Goal: Task Accomplishment & Management: Use online tool/utility

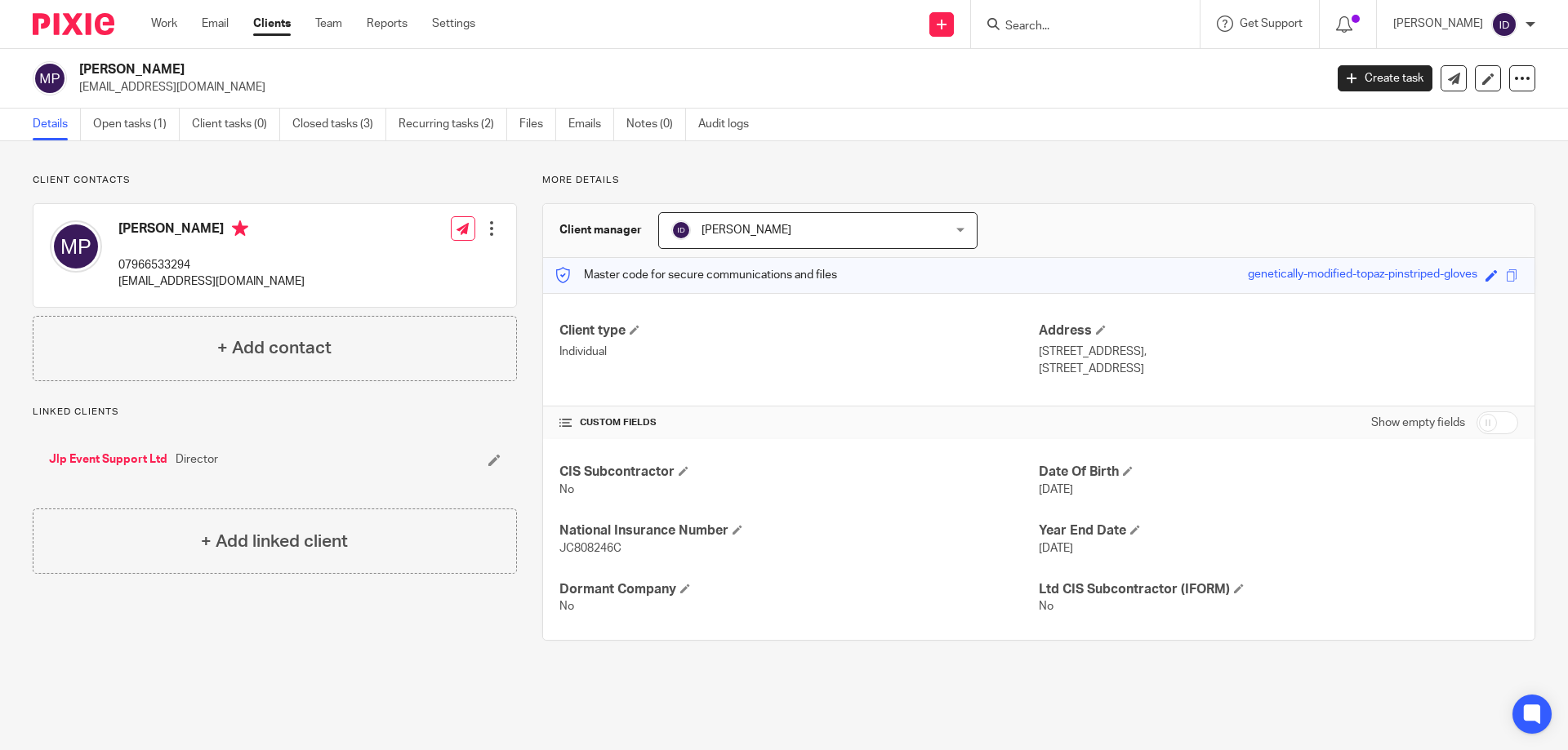
click at [1098, 29] on input "Search" at bounding box center [1077, 27] width 147 height 15
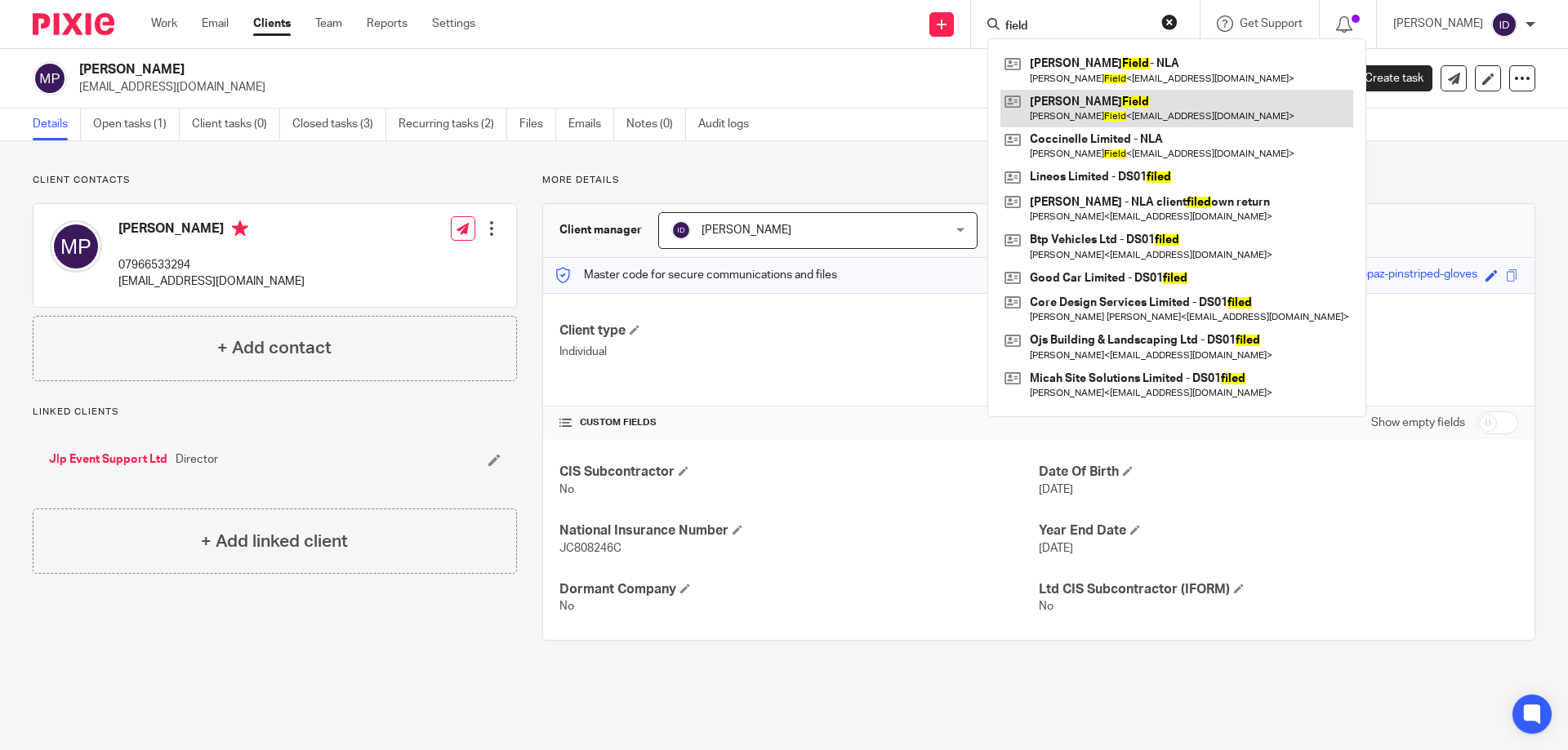
type input "field"
click at [1112, 109] on link at bounding box center [1176, 108] width 353 height 37
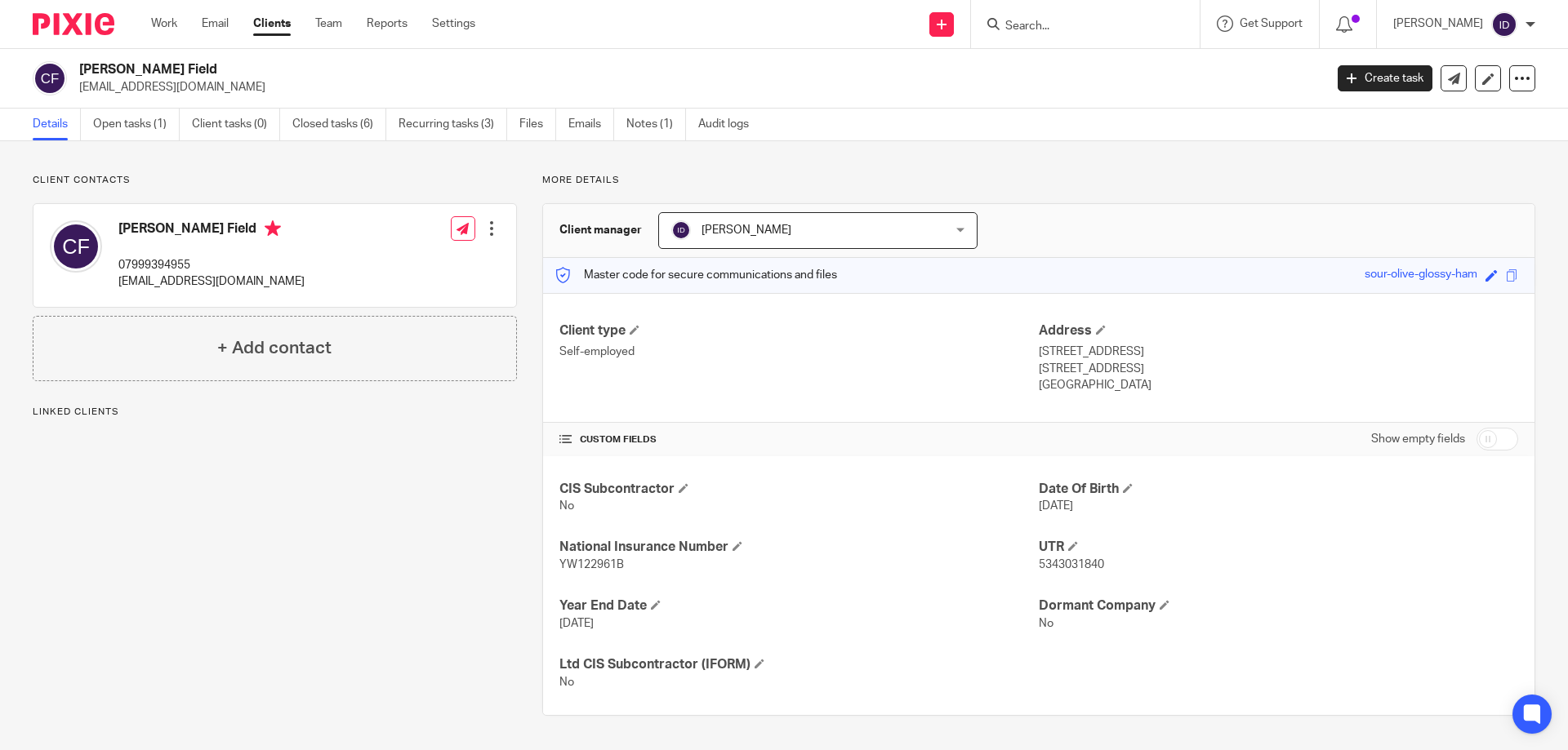
drag, startPoint x: 79, startPoint y: 88, endPoint x: 237, endPoint y: 88, distance: 158.0
click at [237, 88] on div "Chas Field chasbike650@btinternet.com" at bounding box center [673, 78] width 1280 height 34
copy p "chasbike650@btinternet.com"
click at [1076, 31] on input "Search" at bounding box center [1077, 27] width 147 height 15
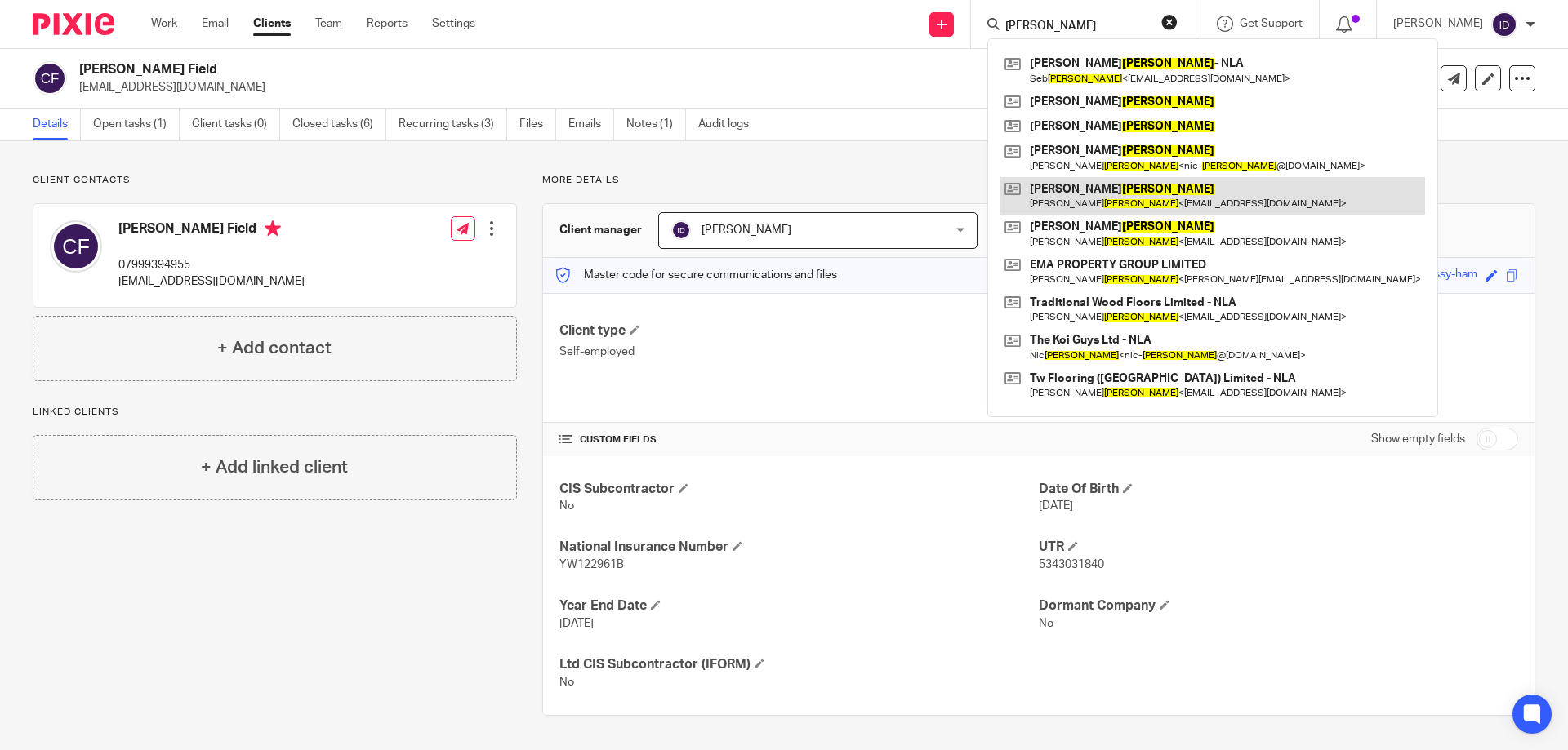
type input "carter"
click at [1126, 179] on link at bounding box center [1212, 195] width 425 height 37
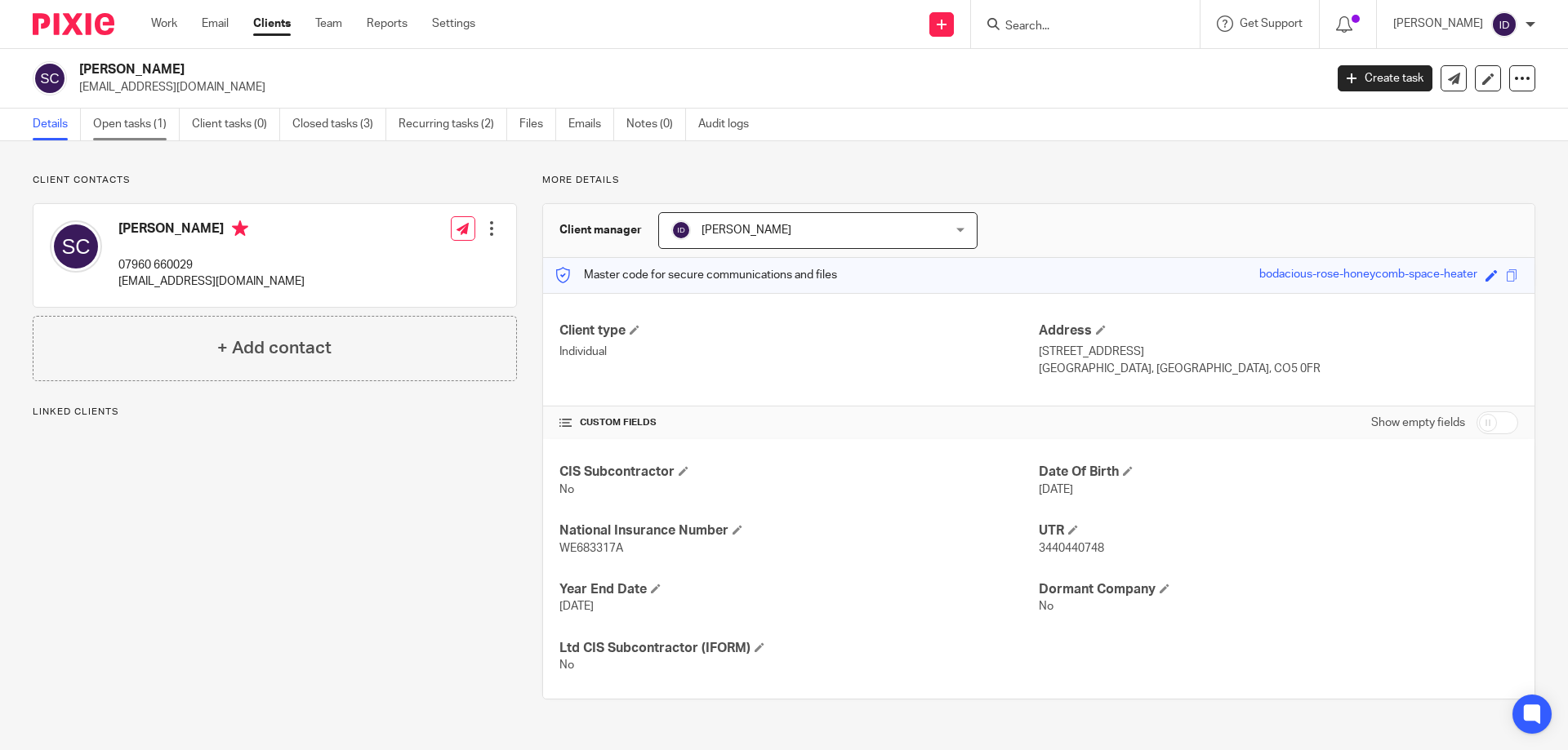
click at [121, 123] on link "Open tasks (1)" at bounding box center [136, 125] width 87 height 32
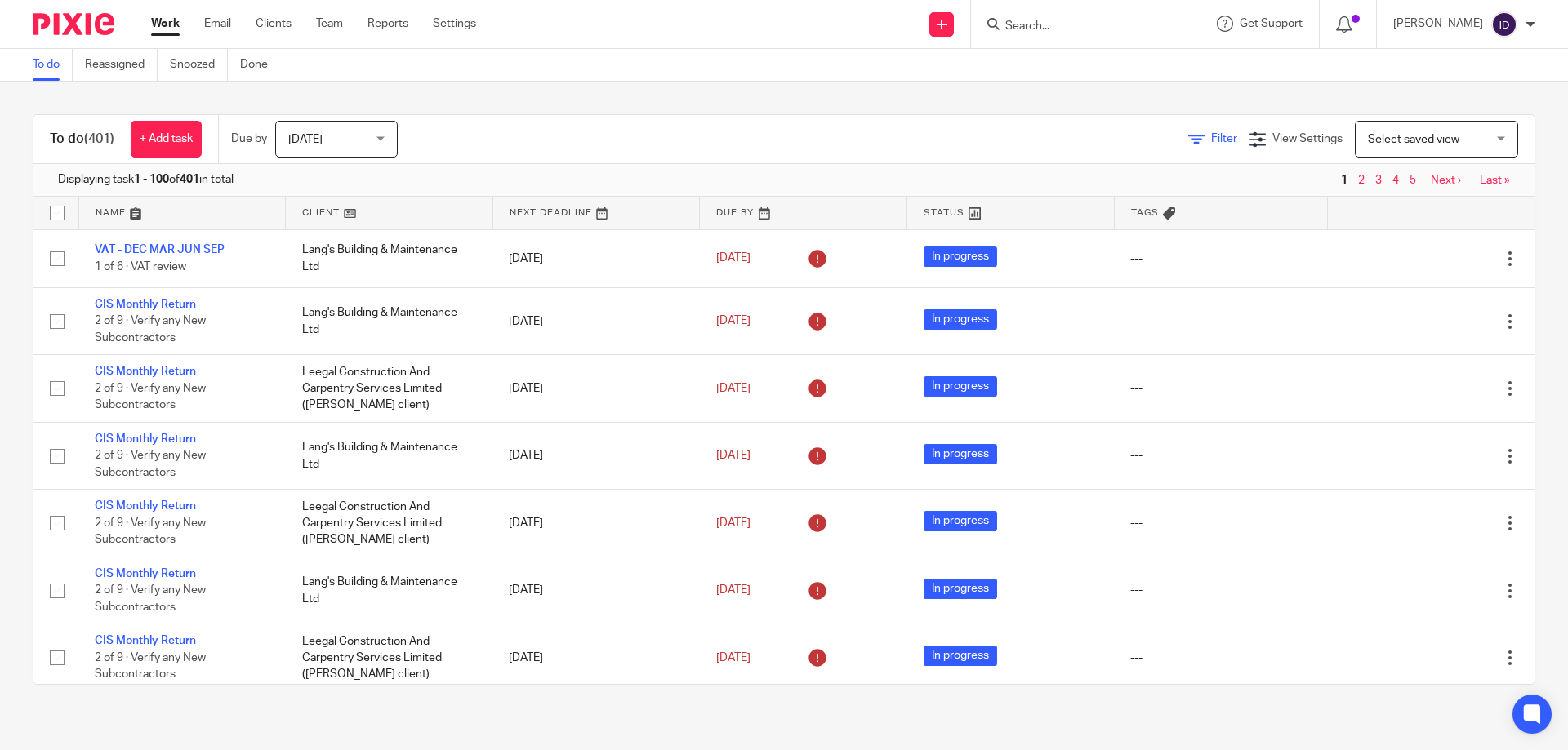
click at [1211, 133] on span "Filter" at bounding box center [1224, 138] width 27 height 11
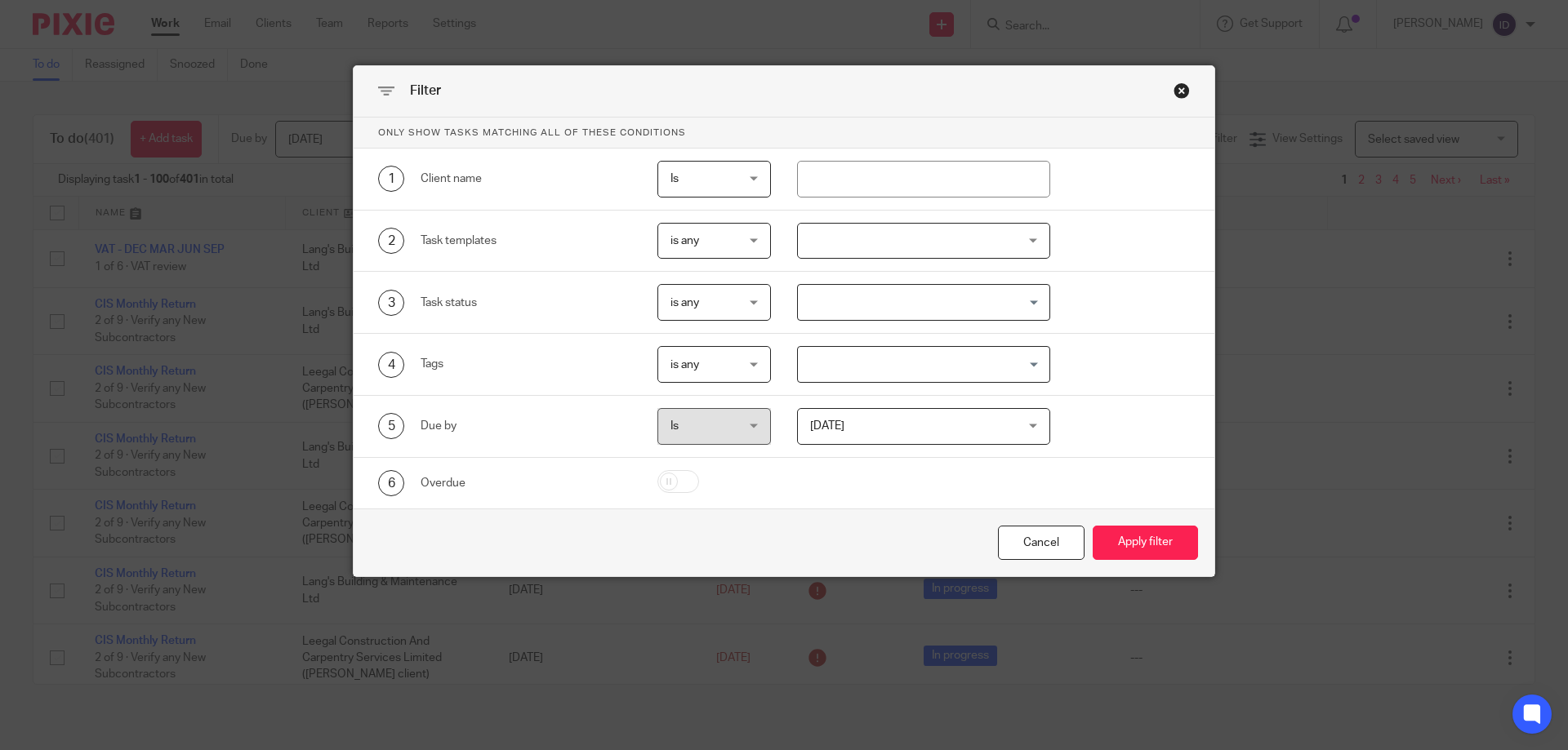
click at [874, 256] on div at bounding box center [924, 241] width 254 height 37
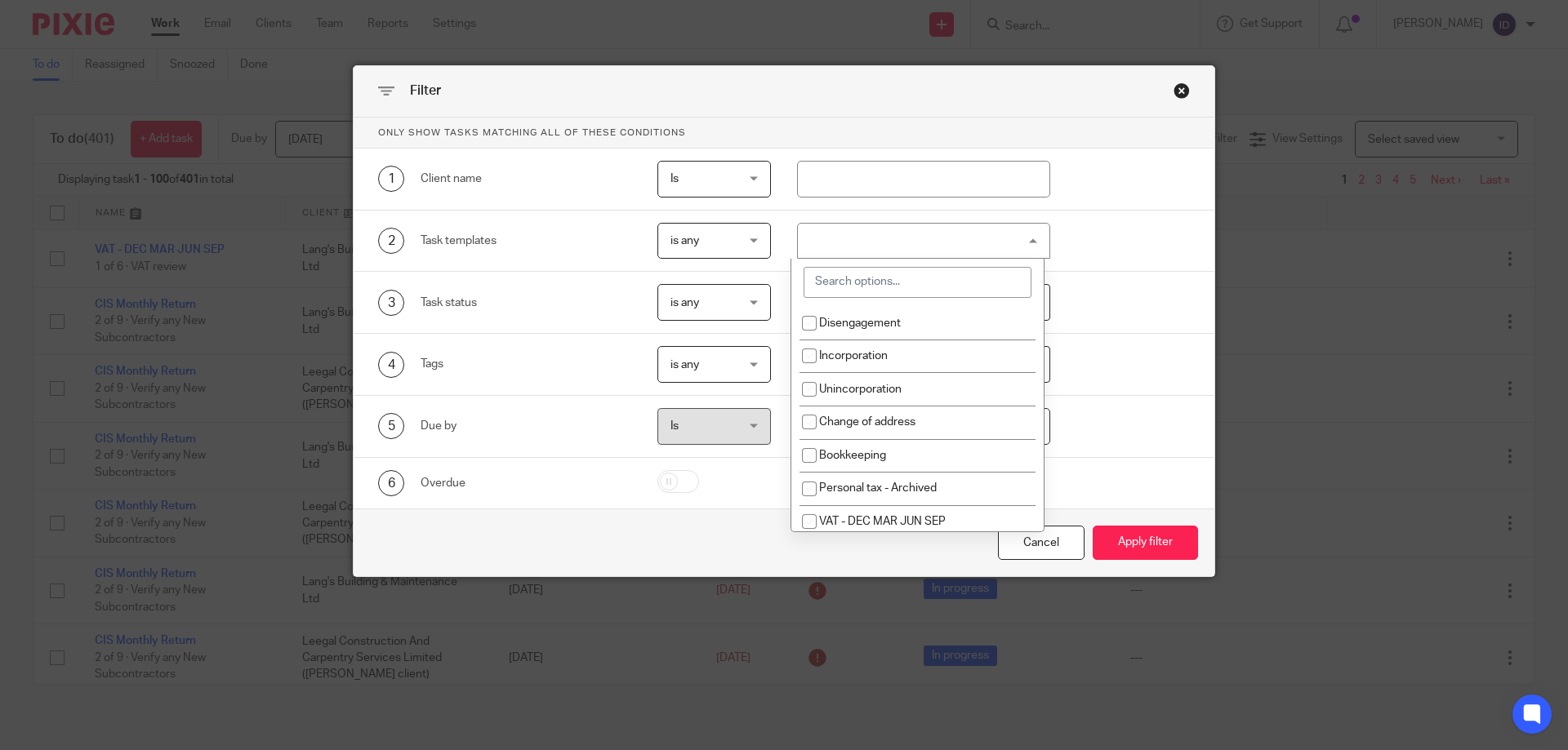
click at [869, 289] on input "search" at bounding box center [917, 282] width 227 height 31
type input "cis"
click at [1093, 525] on button "Apply filter" at bounding box center [1145, 543] width 105 height 35
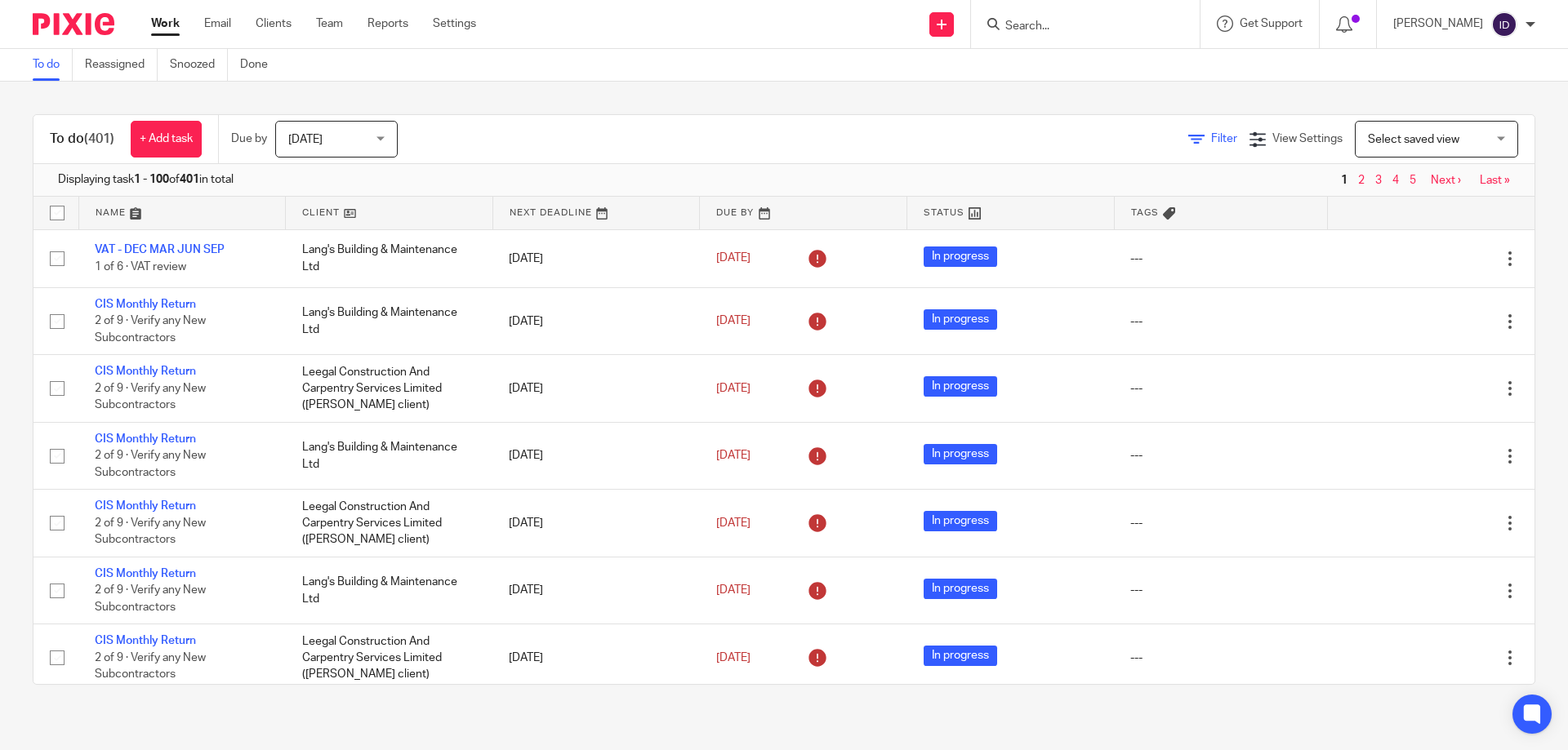
click at [1211, 137] on span "Filter" at bounding box center [1224, 138] width 27 height 11
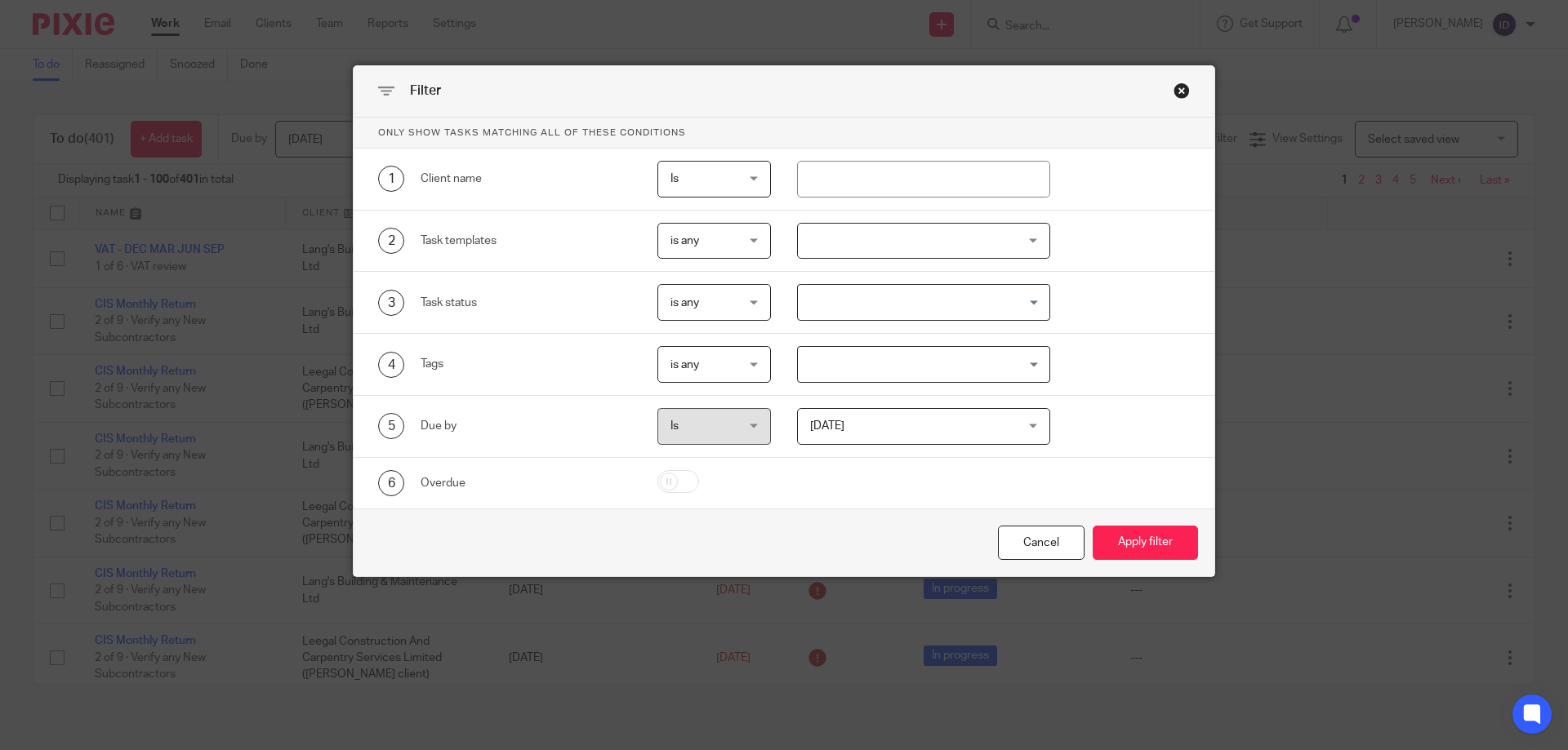
click at [859, 232] on div at bounding box center [924, 241] width 254 height 37
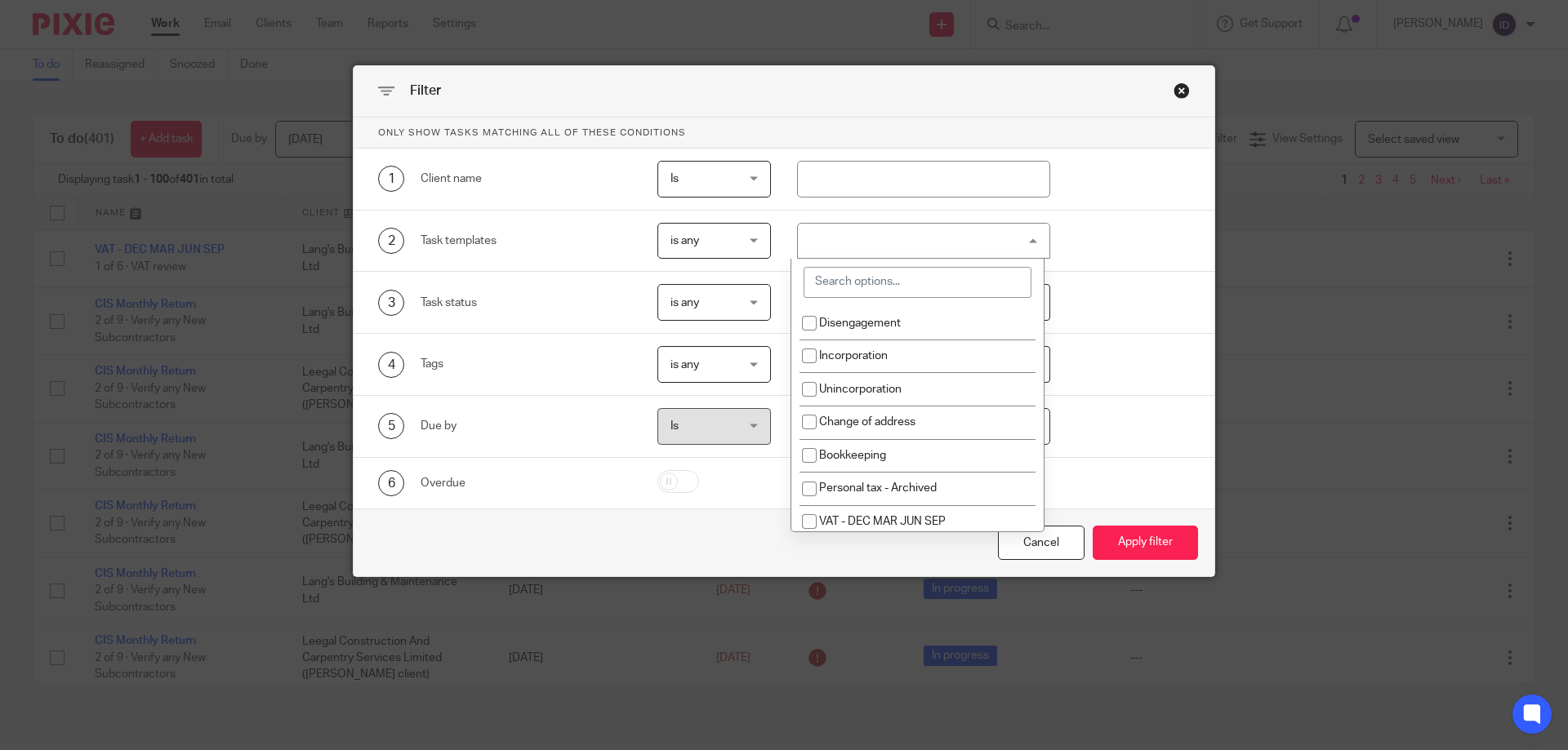
click at [850, 288] on input "search" at bounding box center [917, 282] width 227 height 31
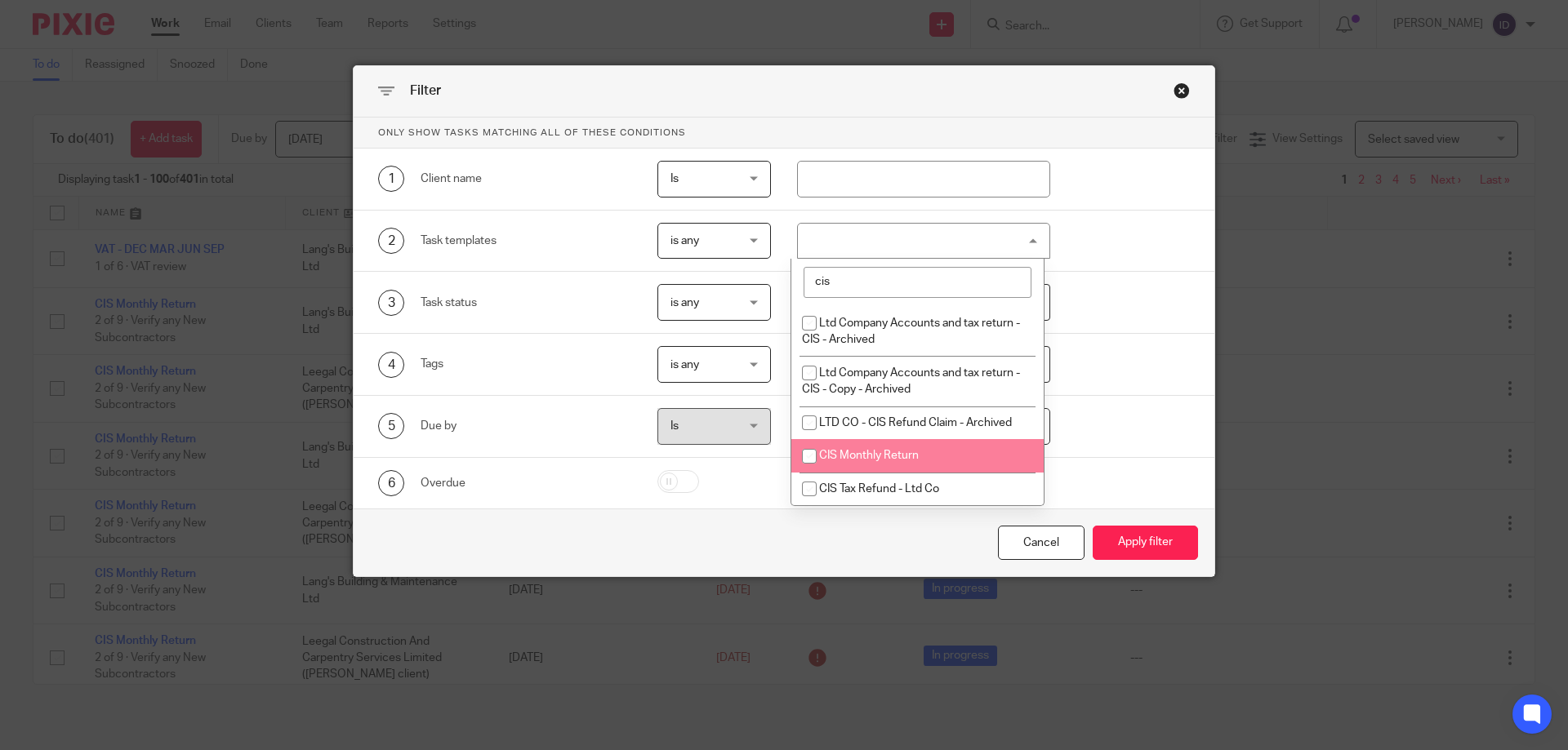
type input "cis"
click at [810, 454] on input "checkbox" at bounding box center [809, 455] width 31 height 31
checkbox input "true"
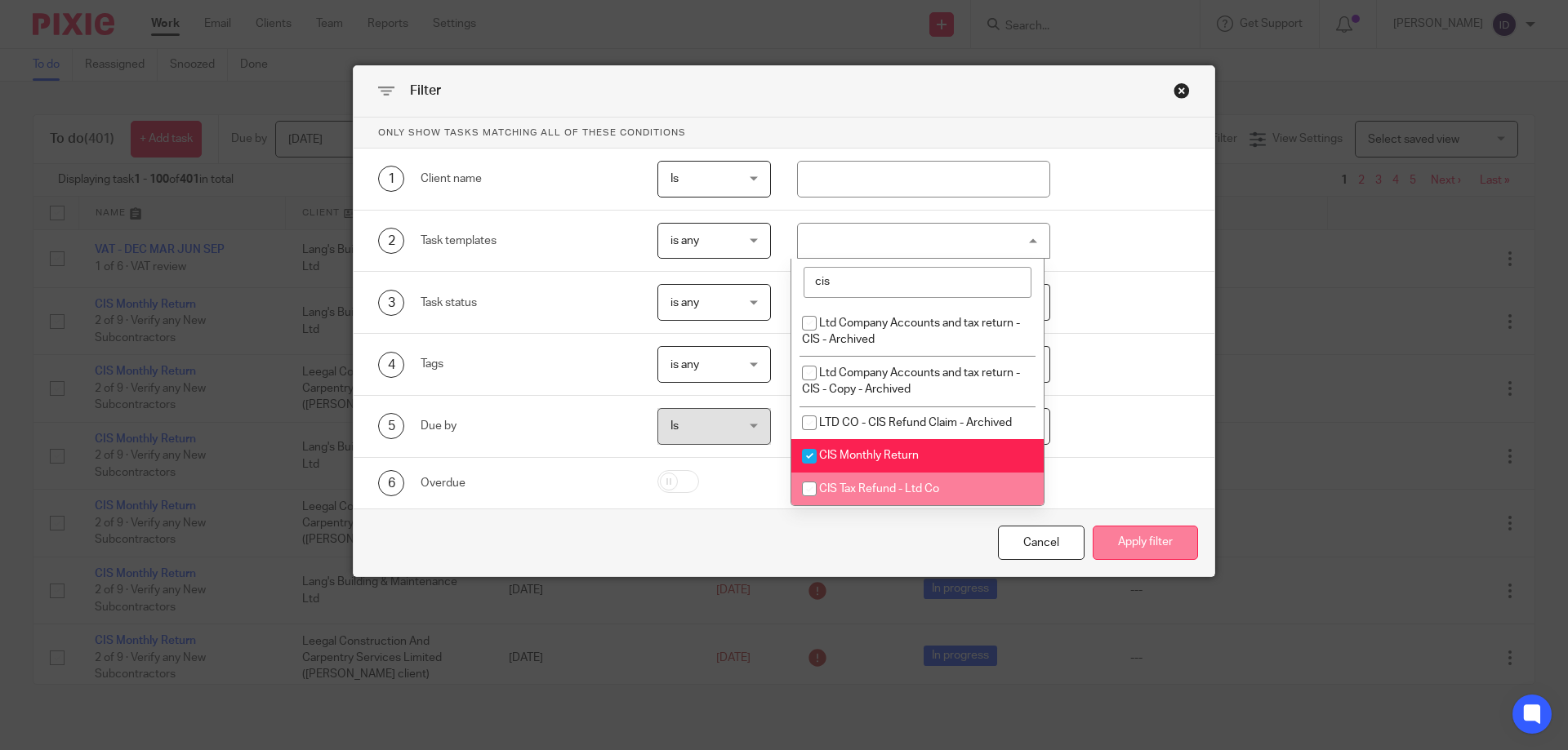
click at [1141, 543] on button "Apply filter" at bounding box center [1145, 543] width 105 height 35
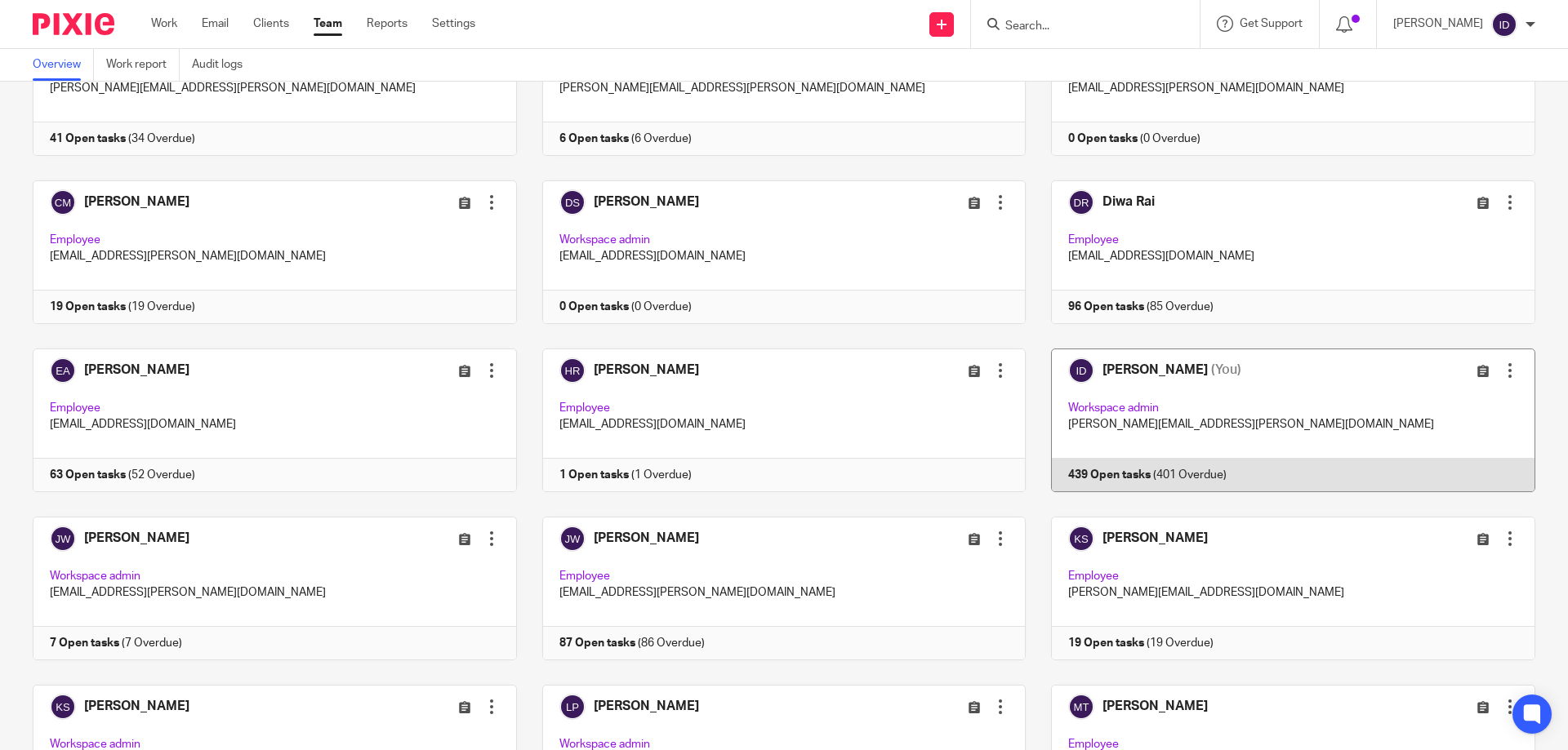
scroll to position [245, 0]
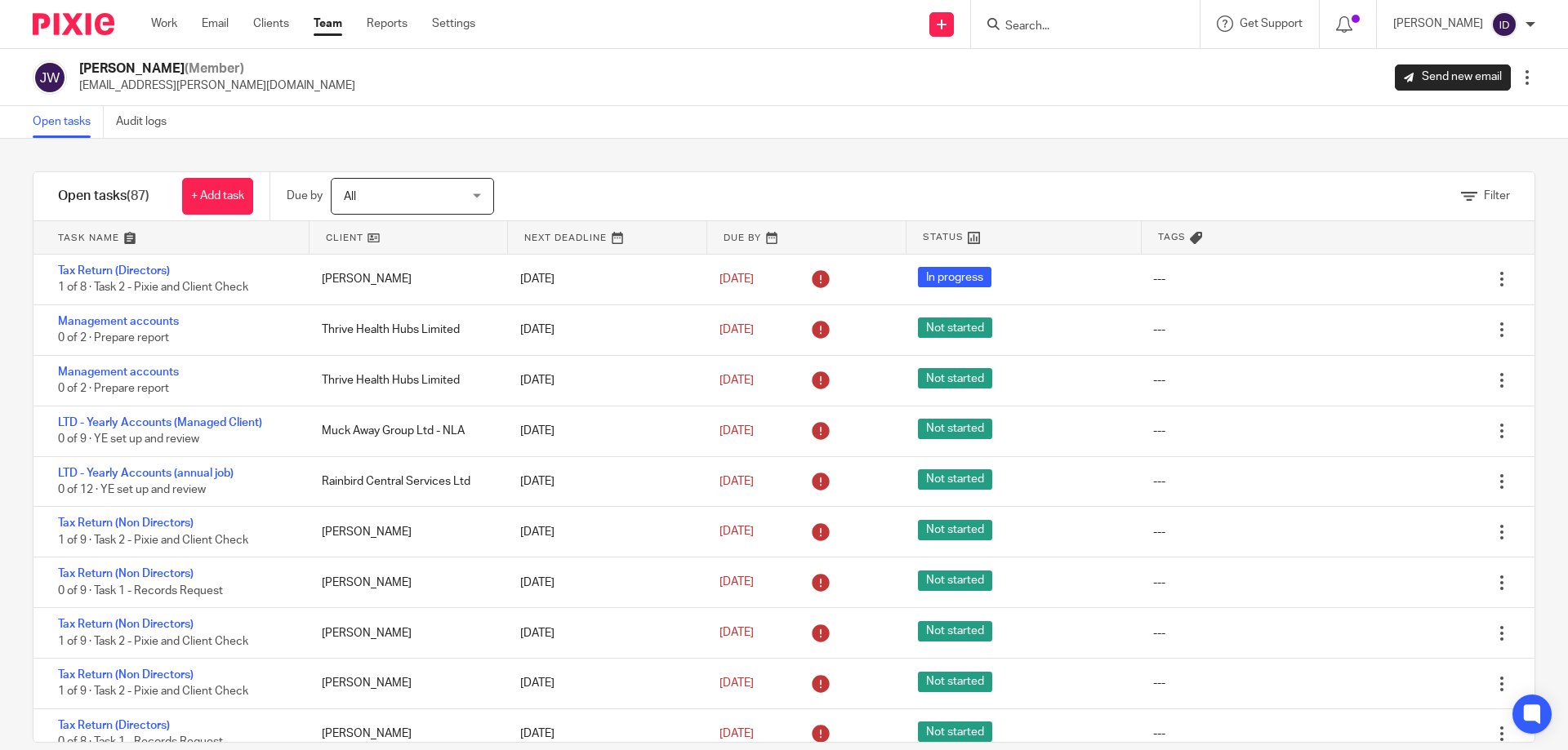
click at [1484, 195] on span "Filter" at bounding box center [1497, 195] width 27 height 11
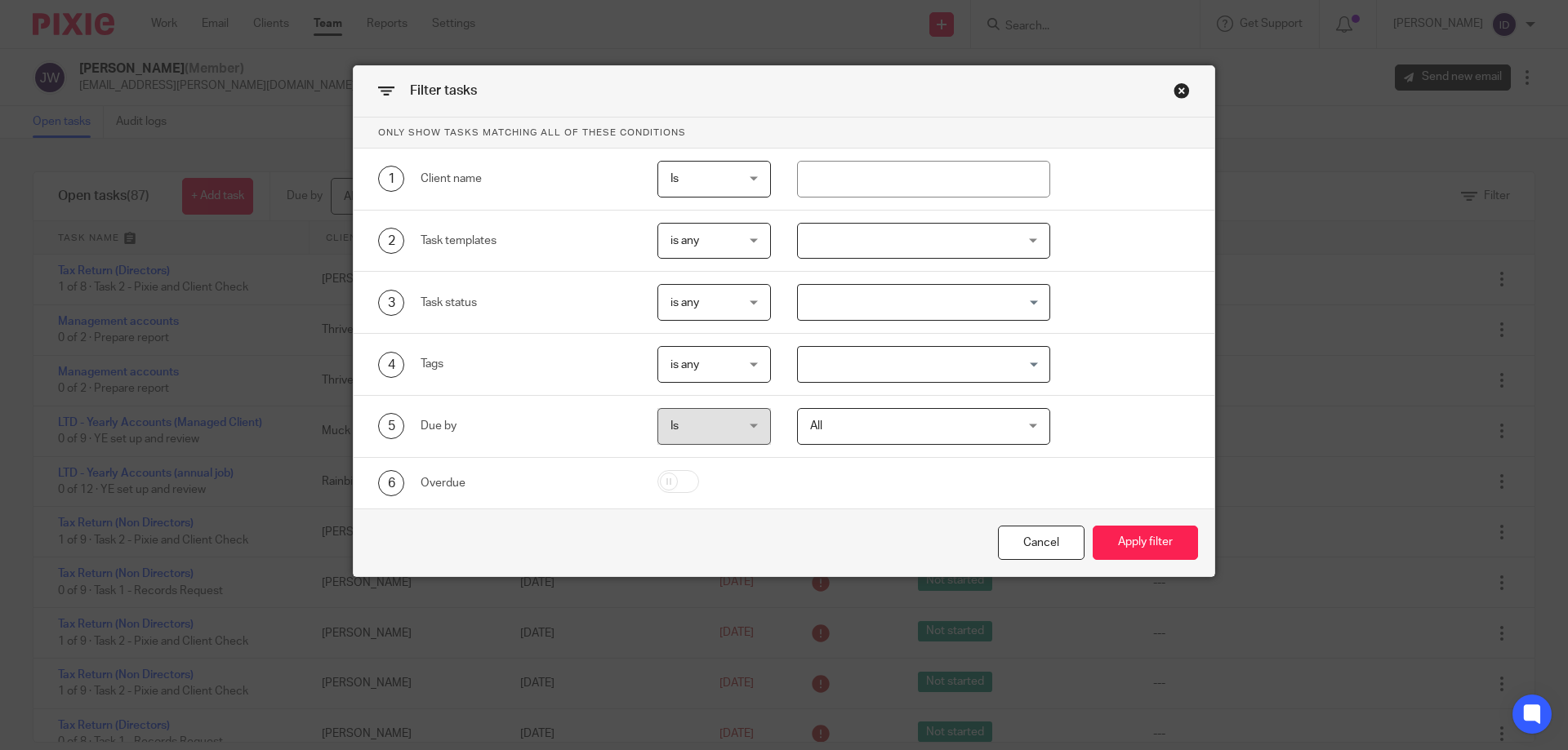
click at [880, 236] on div at bounding box center [924, 241] width 254 height 37
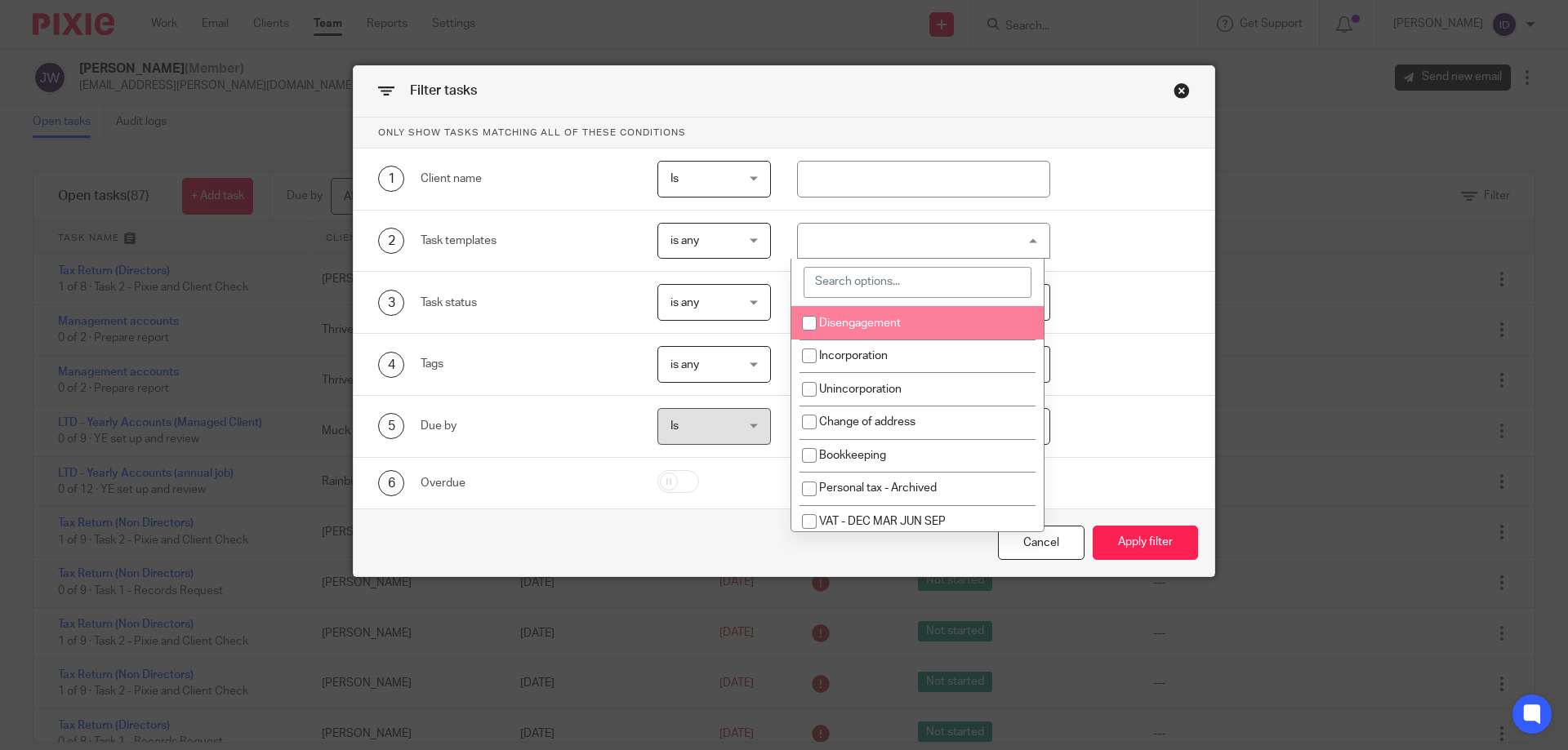
click at [883, 285] on input "search" at bounding box center [917, 282] width 227 height 31
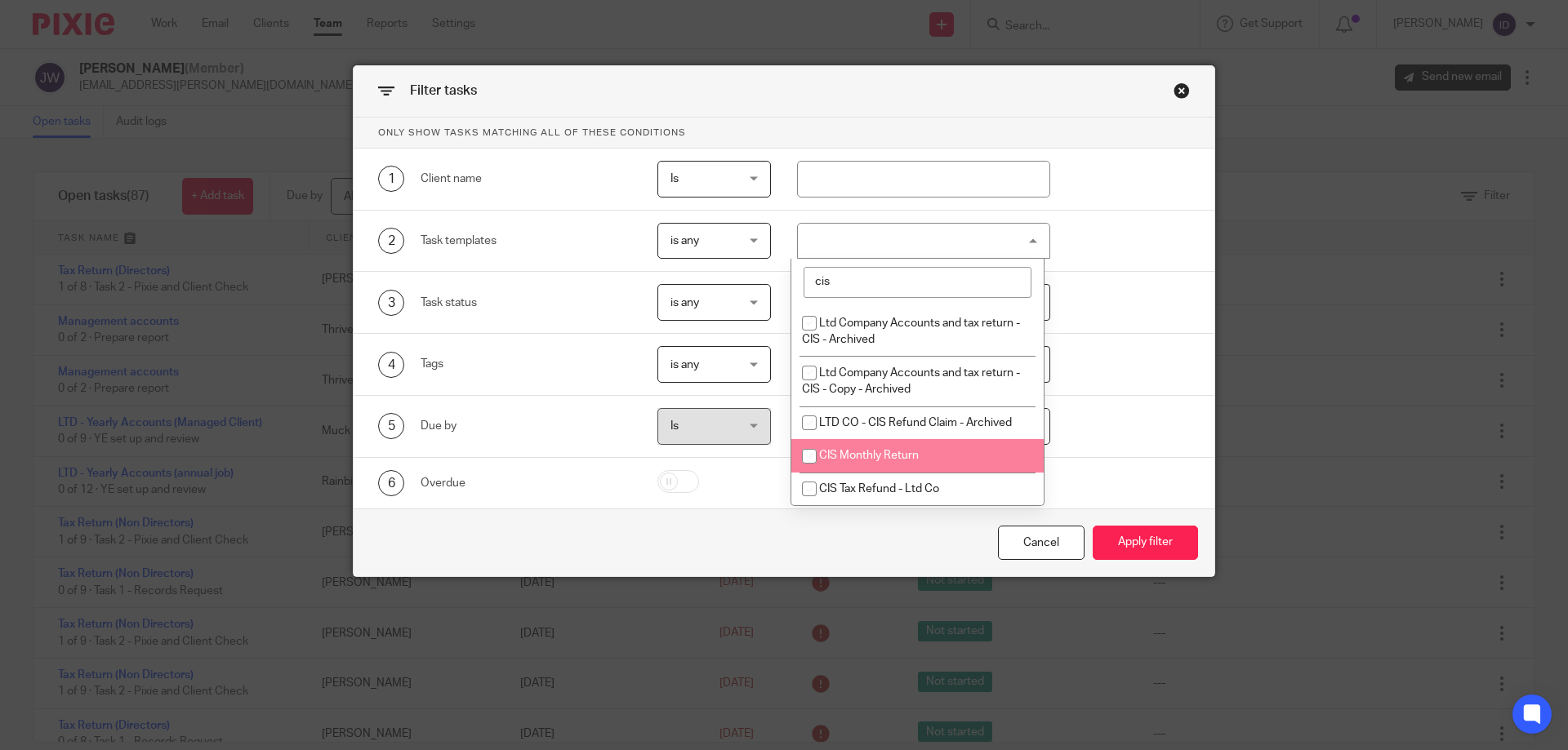
type input "cis"
click at [810, 453] on input "checkbox" at bounding box center [809, 455] width 31 height 31
checkbox input "true"
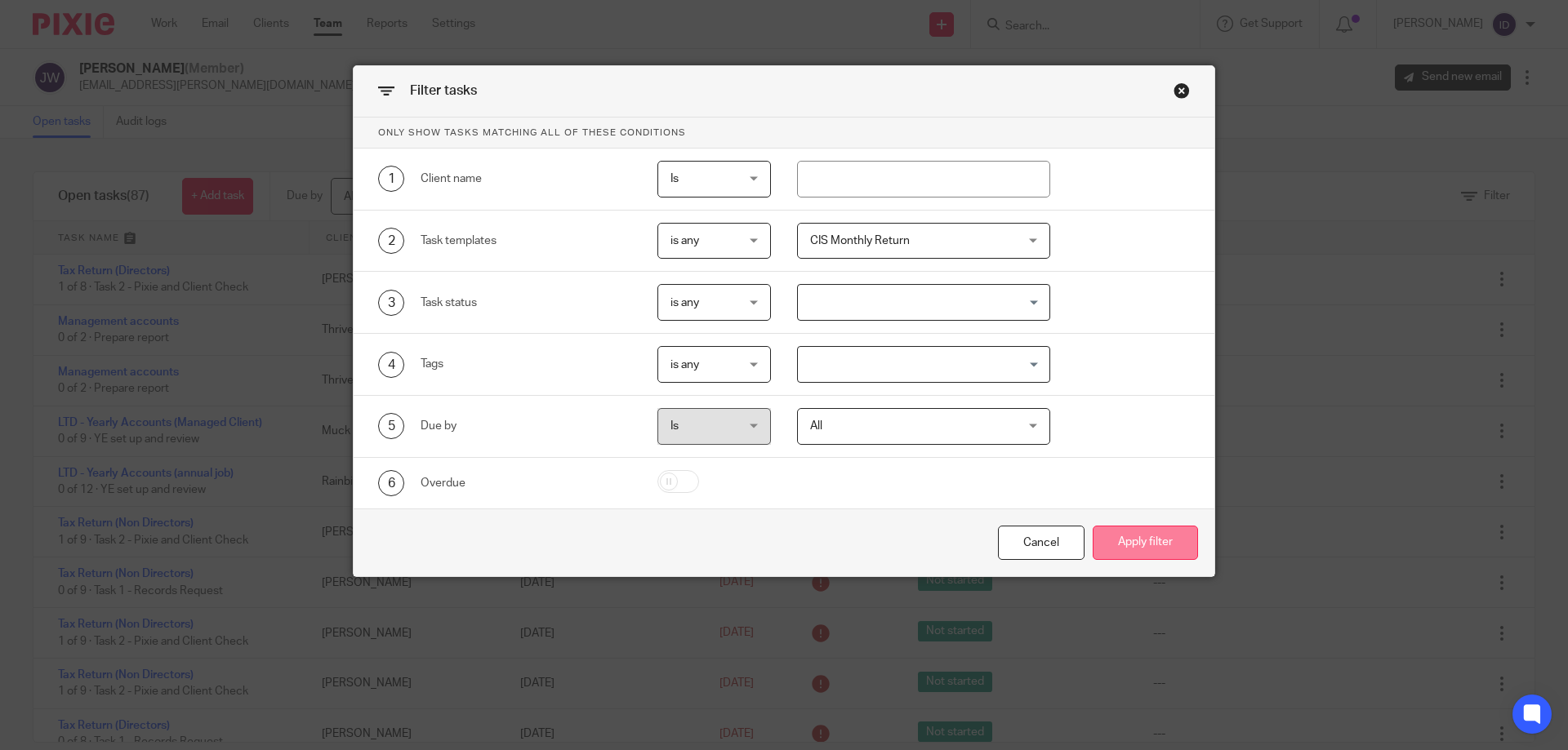
click at [1142, 533] on button "Apply filter" at bounding box center [1145, 543] width 105 height 35
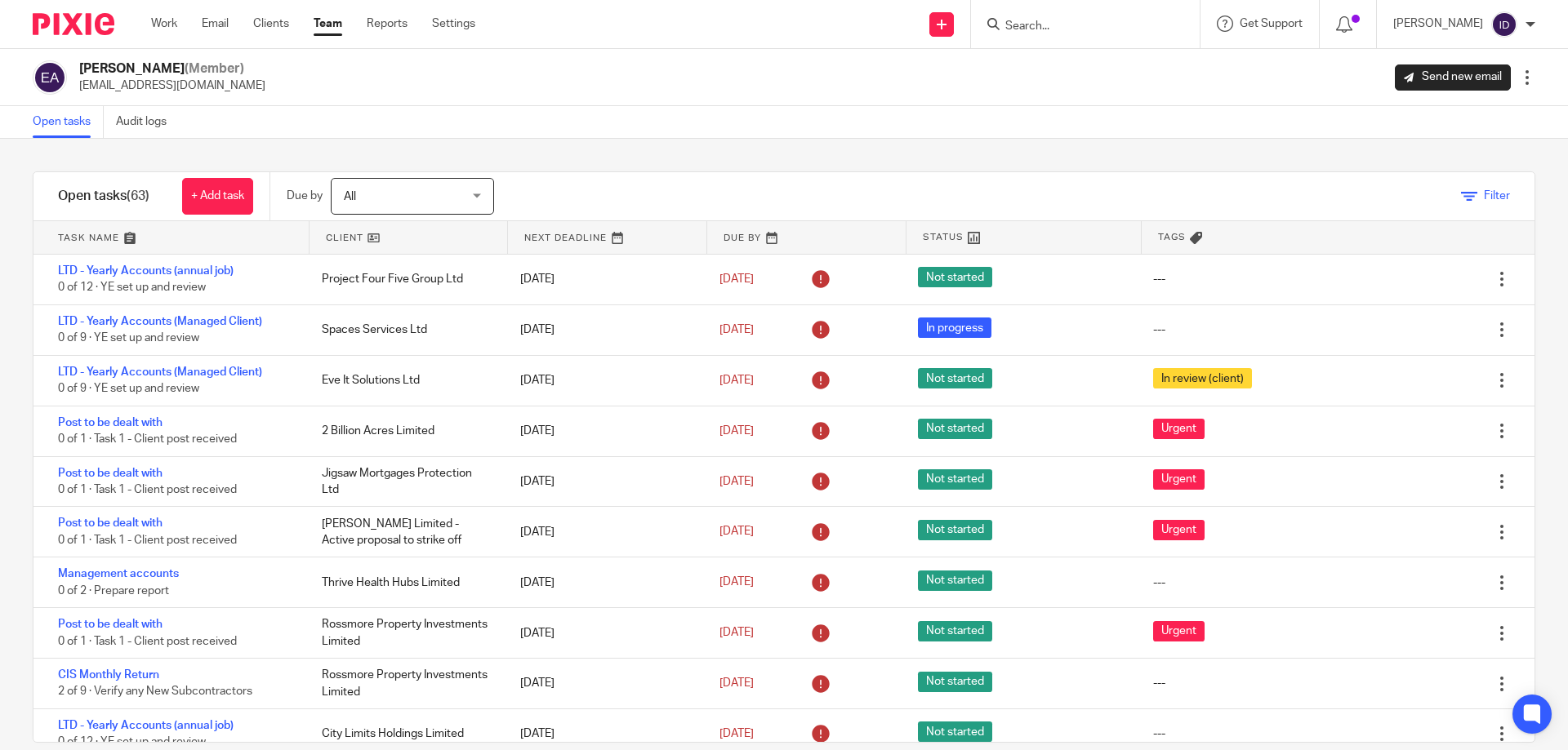
click at [1484, 195] on span "Filter" at bounding box center [1497, 195] width 27 height 11
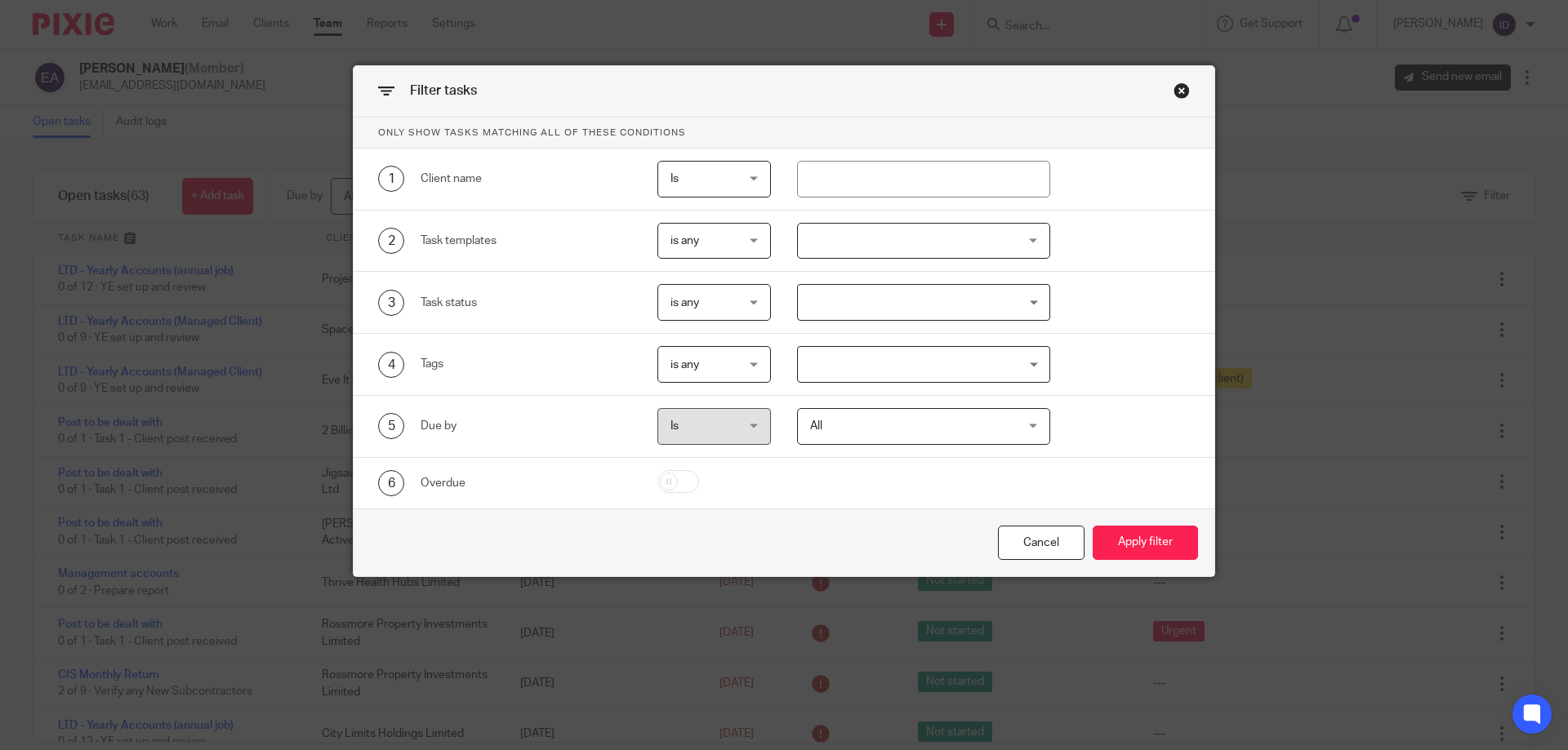
click at [830, 252] on div at bounding box center [924, 241] width 254 height 37
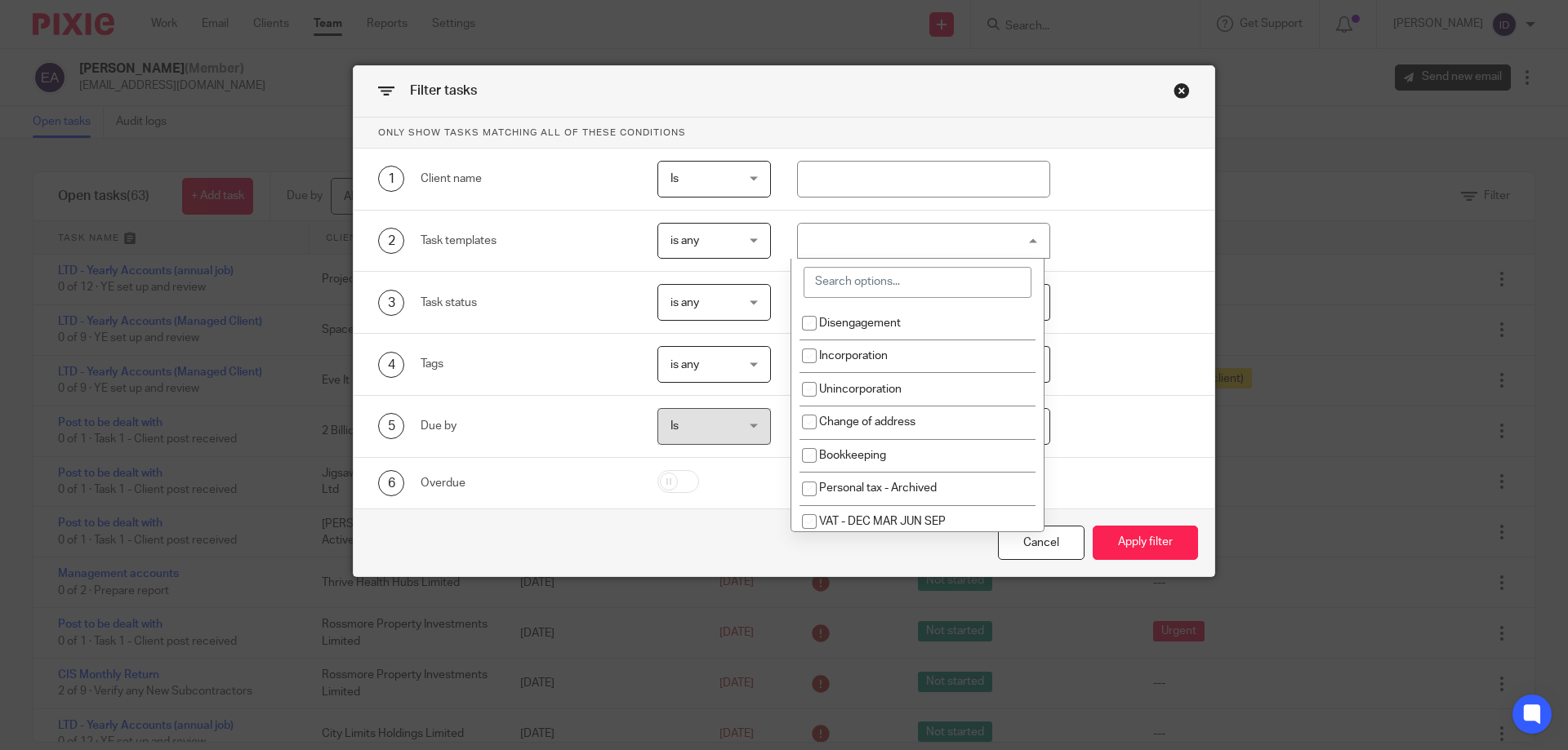
click at [833, 289] on input "search" at bounding box center [917, 282] width 227 height 31
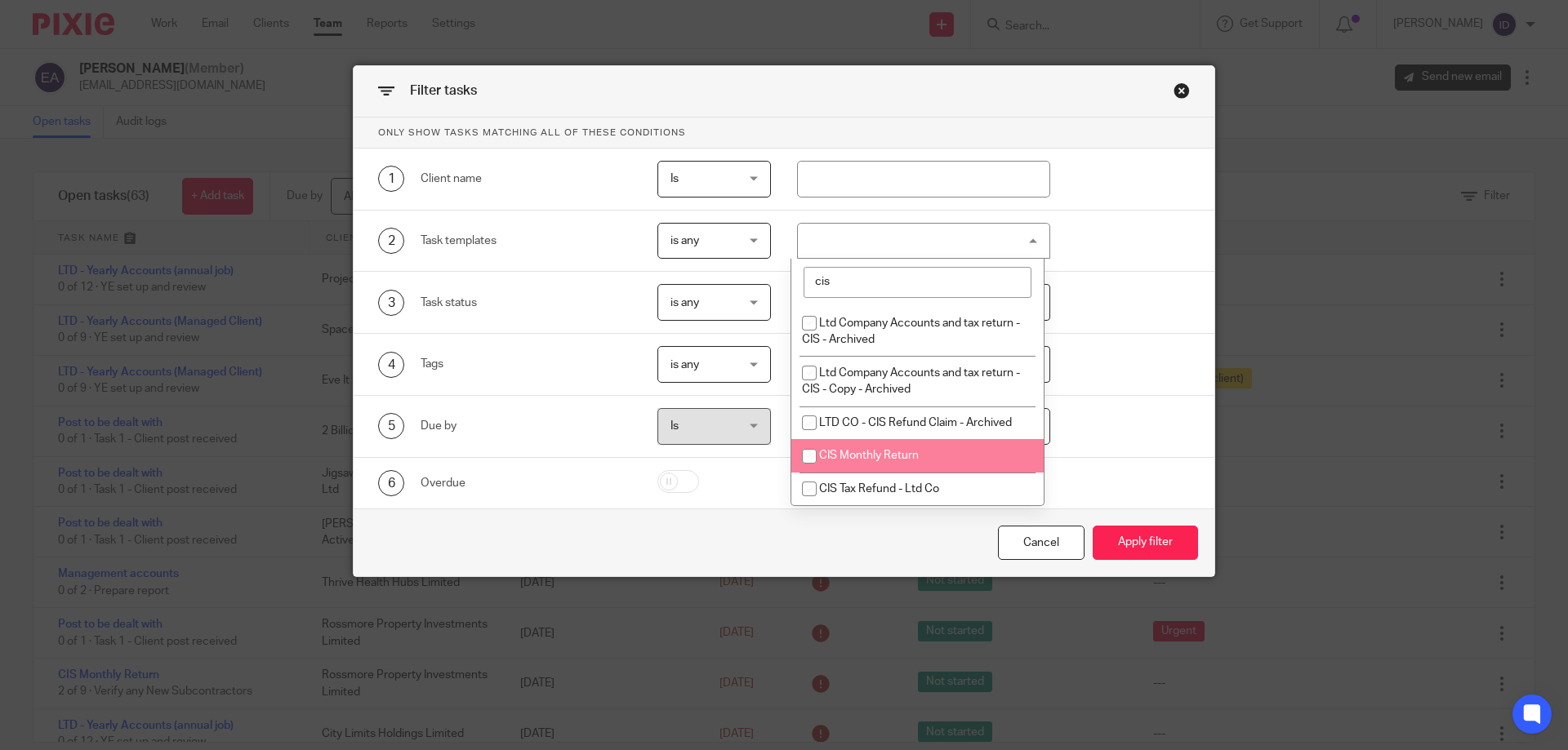
type input "cis"
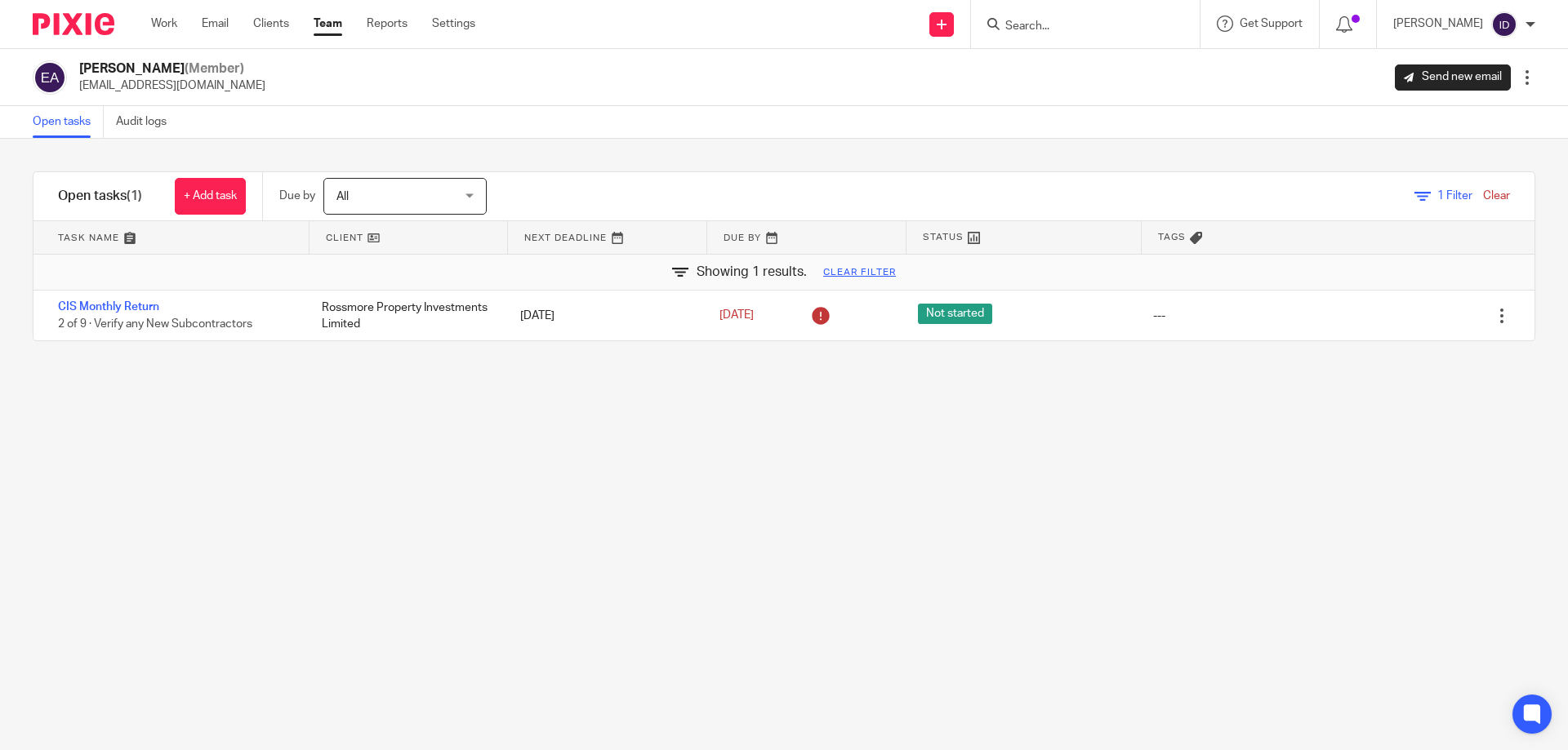
click at [1041, 27] on input "Search" at bounding box center [1077, 27] width 147 height 15
type input "falkir"
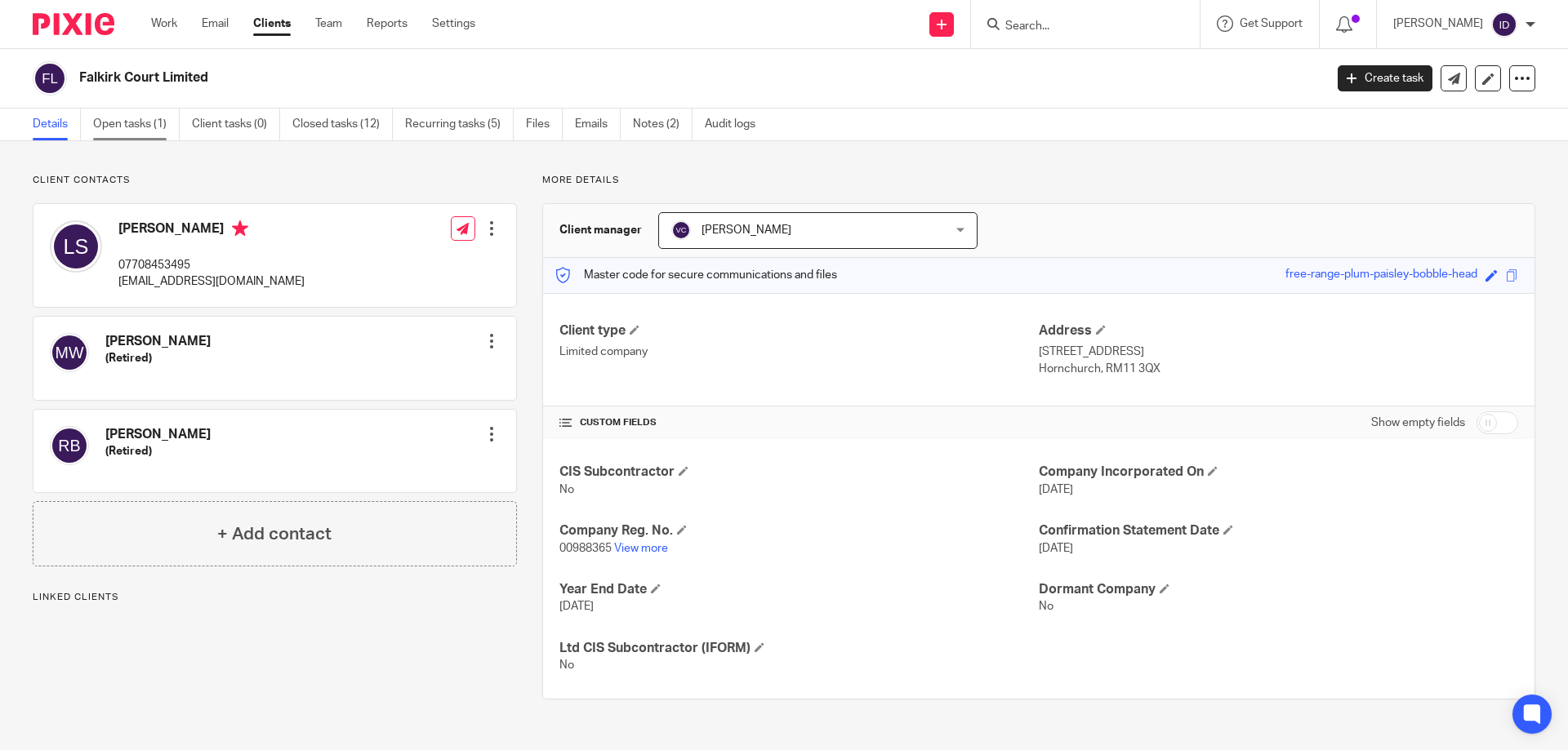
click at [137, 130] on link "Open tasks (1)" at bounding box center [136, 125] width 87 height 32
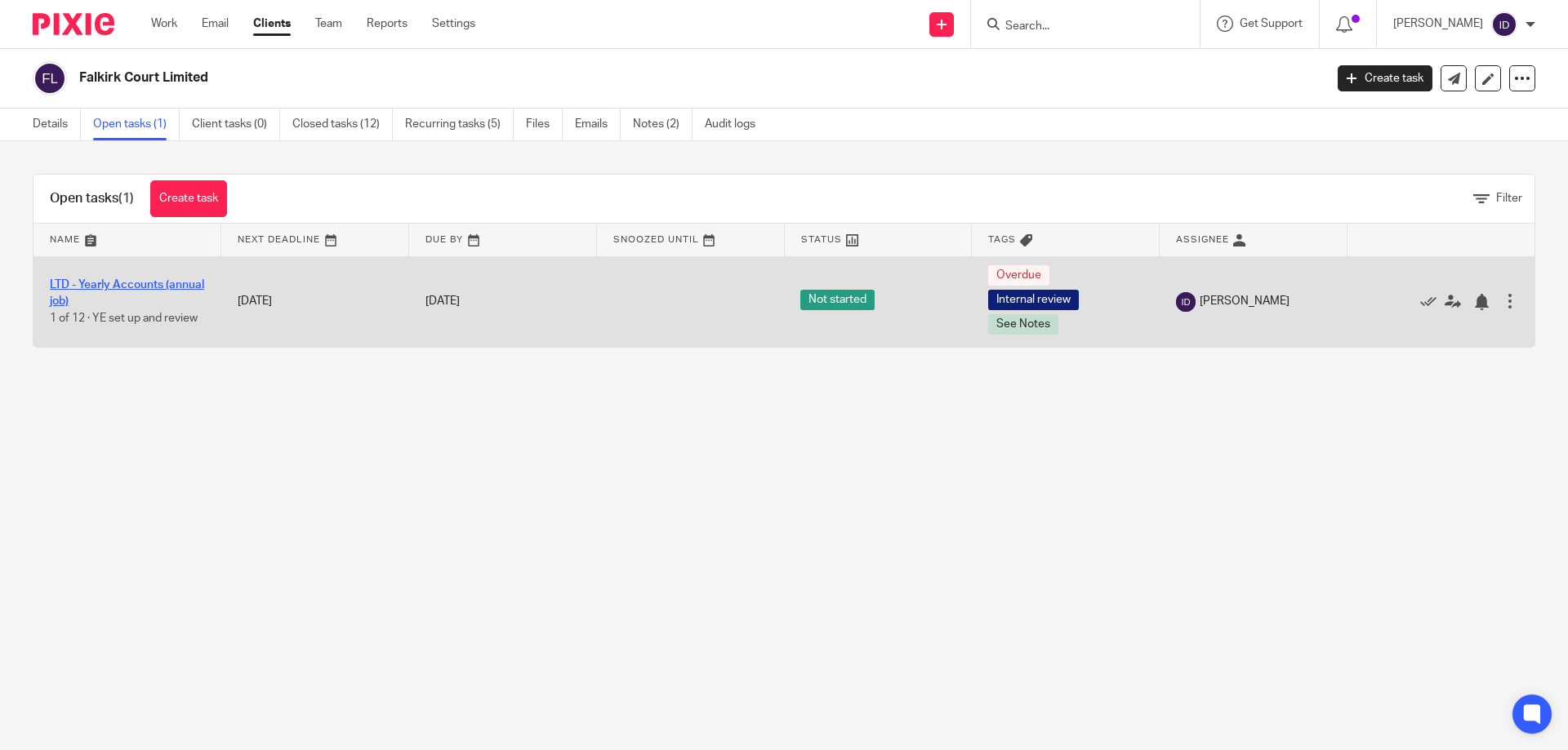
click at [114, 287] on link "LTD - Yearly Accounts (annual job)" at bounding box center [127, 293] width 154 height 27
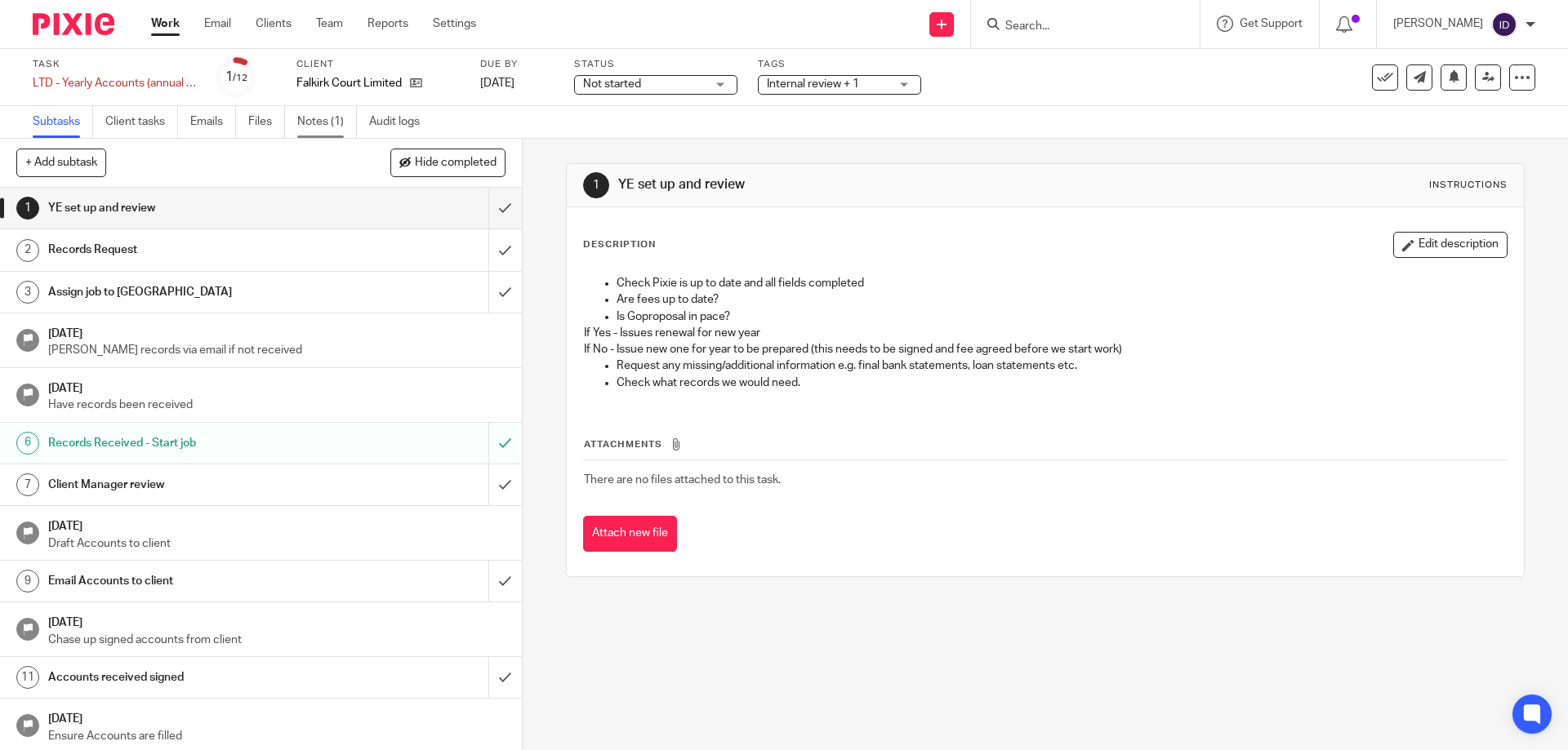
click at [304, 121] on link "Notes (1)" at bounding box center [327, 122] width 59 height 32
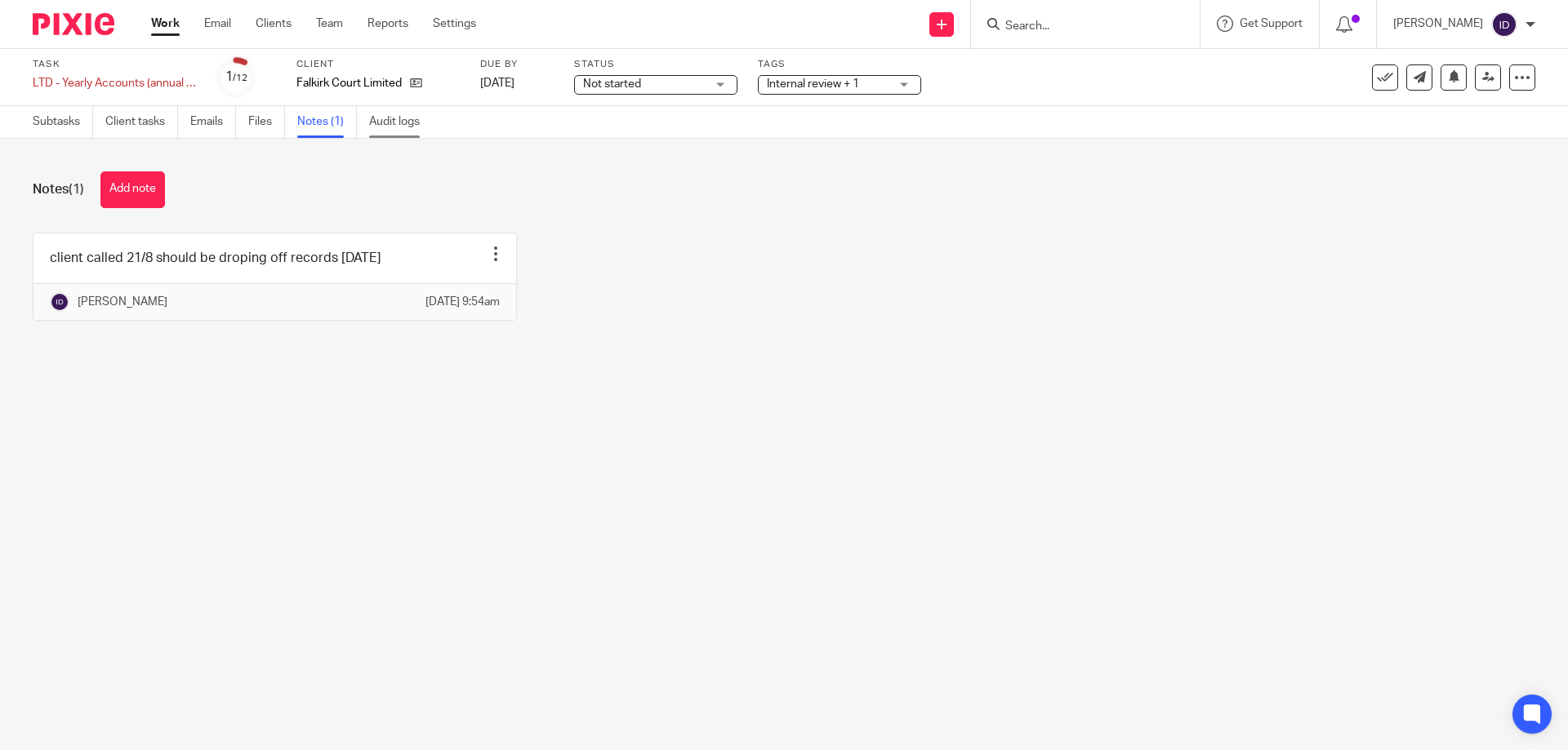
click at [409, 121] on link "Audit logs" at bounding box center [400, 122] width 63 height 32
